Goal: Information Seeking & Learning: Learn about a topic

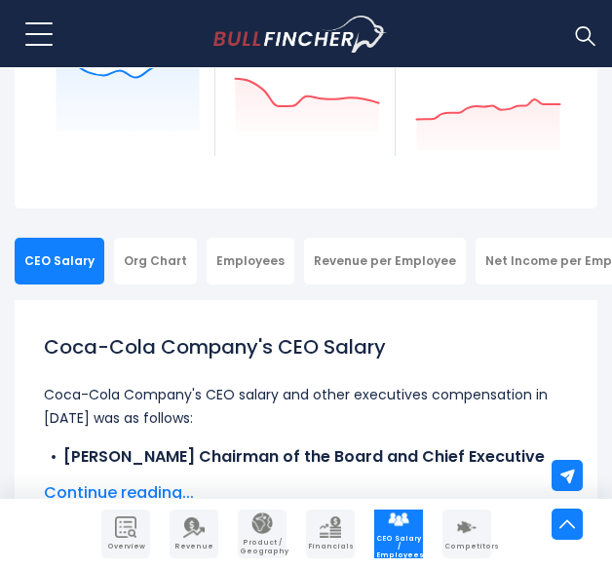
scroll to position [307, 0]
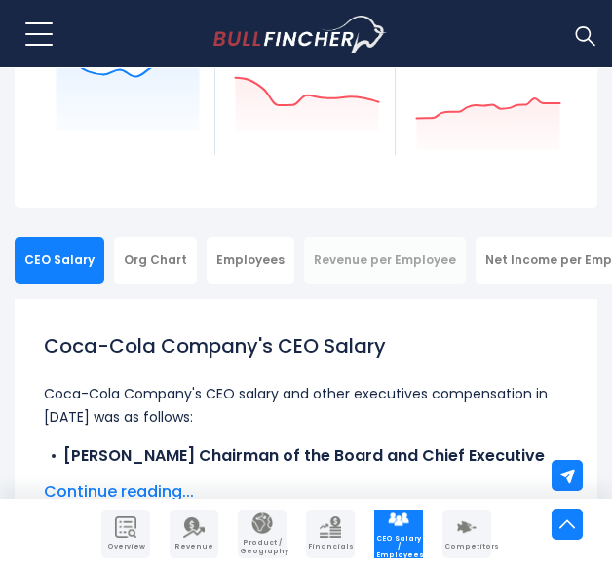
click at [421, 265] on div "Revenue per Employee" at bounding box center [385, 260] width 162 height 47
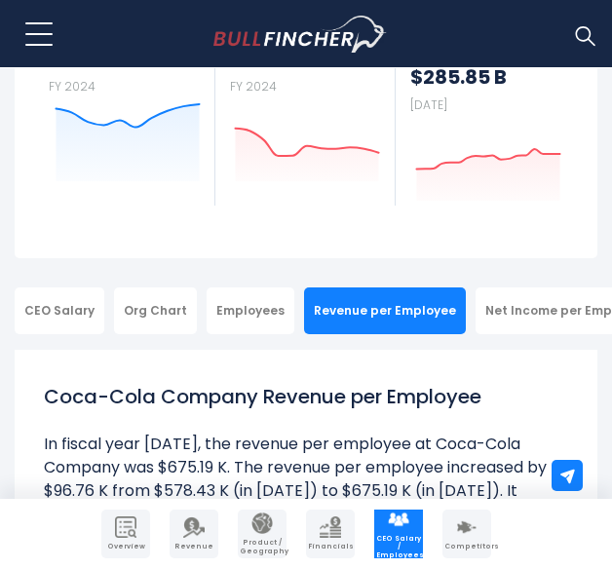
scroll to position [269, 0]
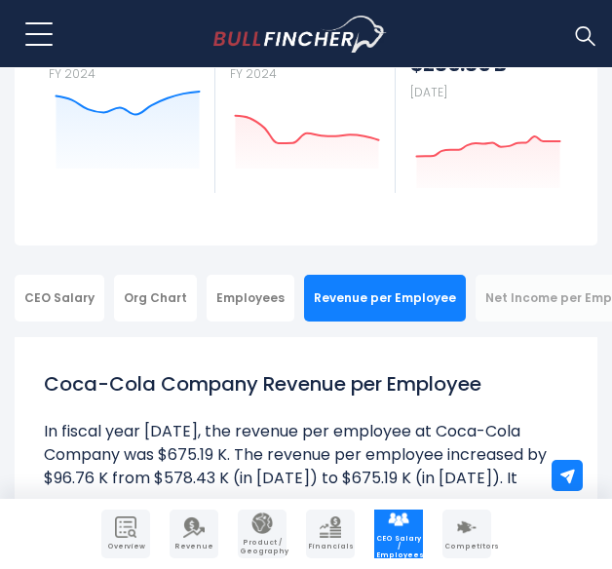
click at [501, 289] on div "Net Income per Employee" at bounding box center [566, 298] width 180 height 47
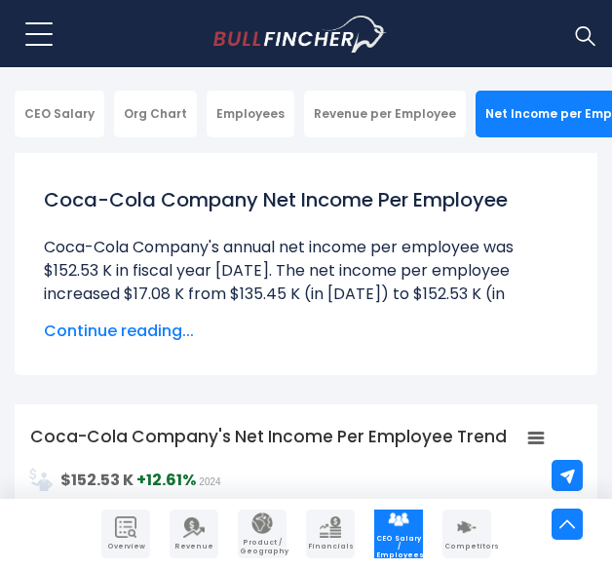
scroll to position [454, 0]
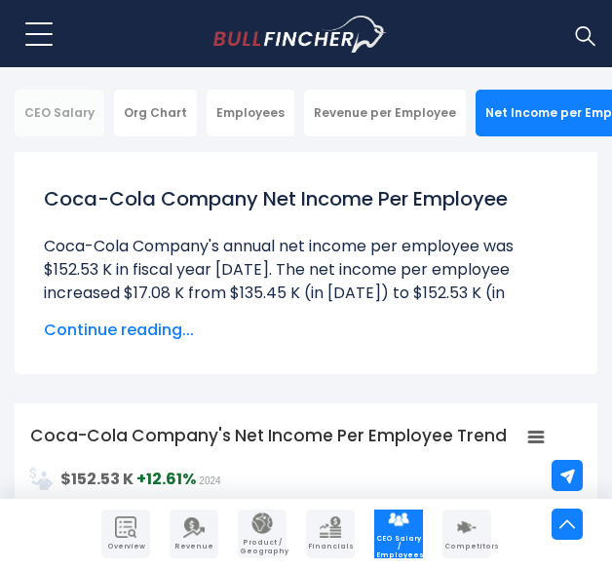
click at [57, 106] on div "CEO Salary" at bounding box center [60, 113] width 90 height 47
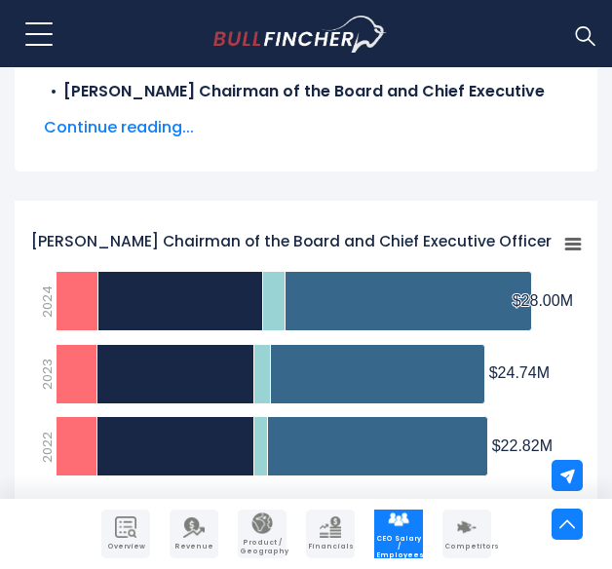
scroll to position [675, 0]
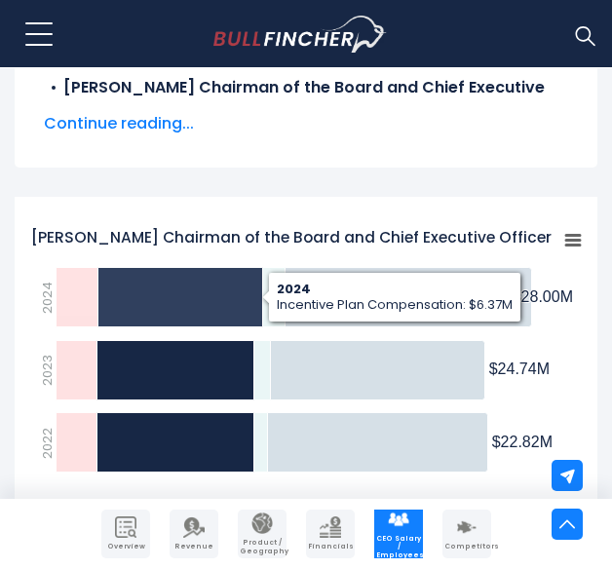
click at [222, 302] on icon "James Quincey Chairman of the Board and Chief Executive Officer" at bounding box center [180, 296] width 165 height 59
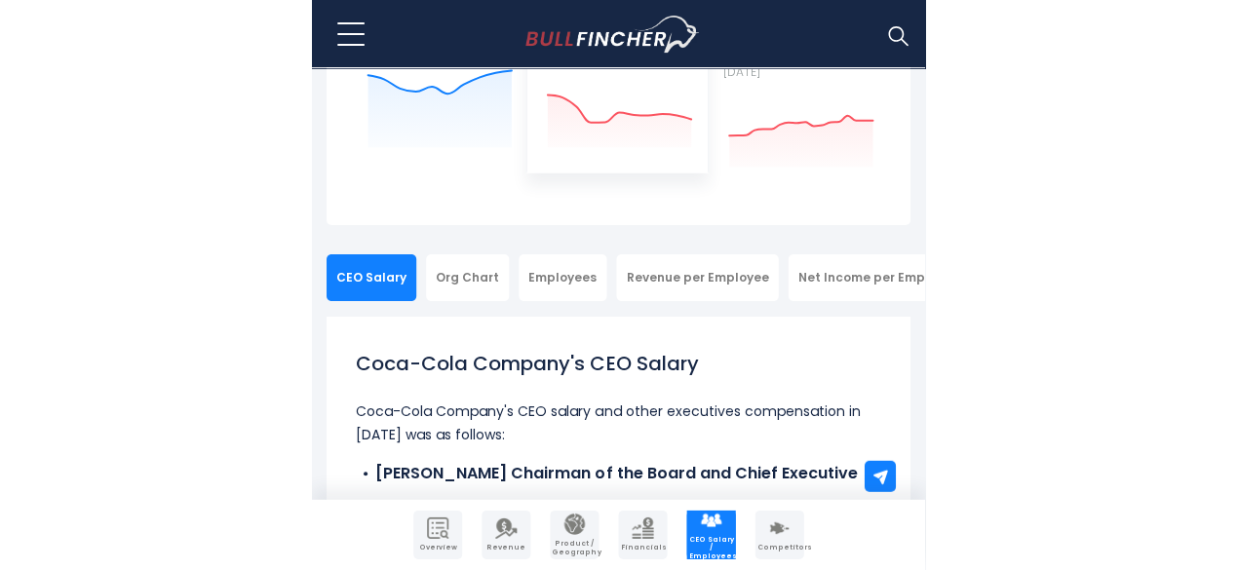
scroll to position [0, 16]
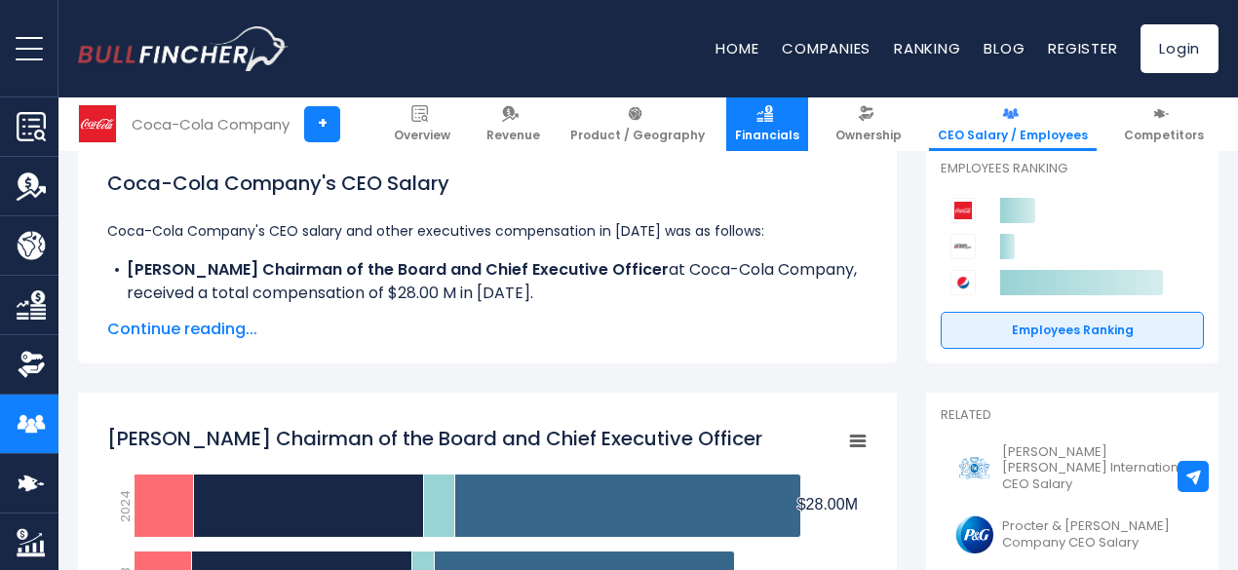
click at [611, 117] on link "Financials" at bounding box center [767, 124] width 82 height 54
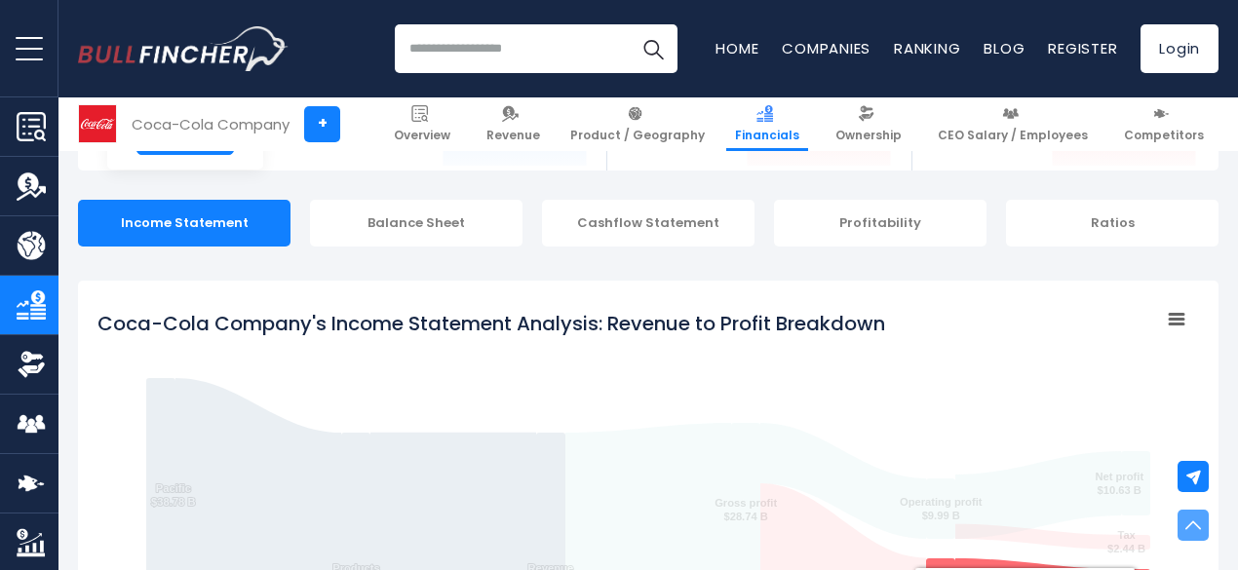
scroll to position [148, 0]
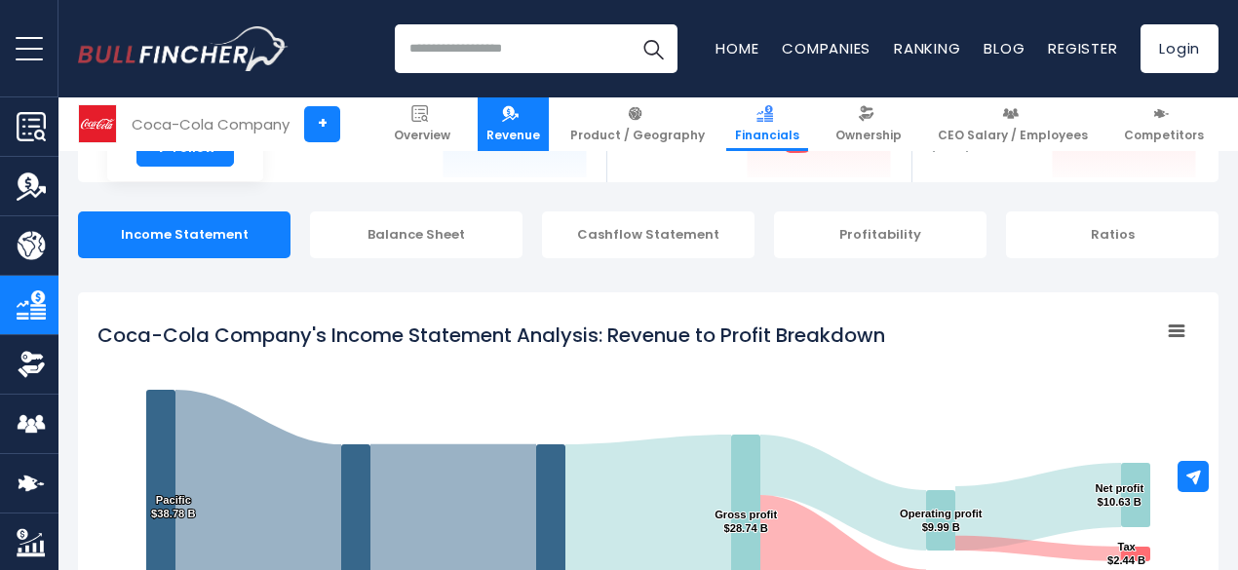
click at [514, 134] on span "Revenue" at bounding box center [513, 136] width 54 height 16
